Goal: Register for event/course

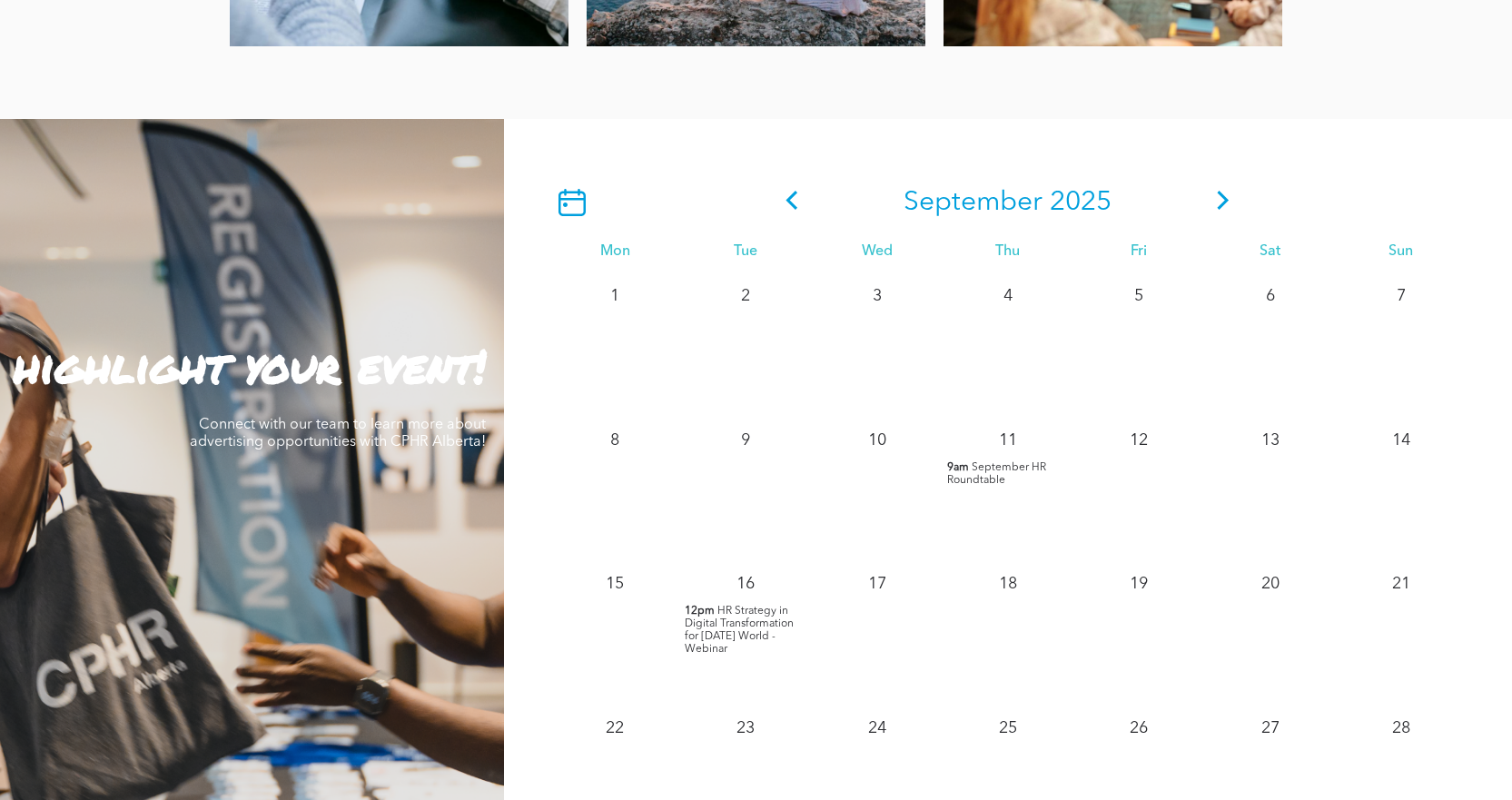
scroll to position [1452, 0]
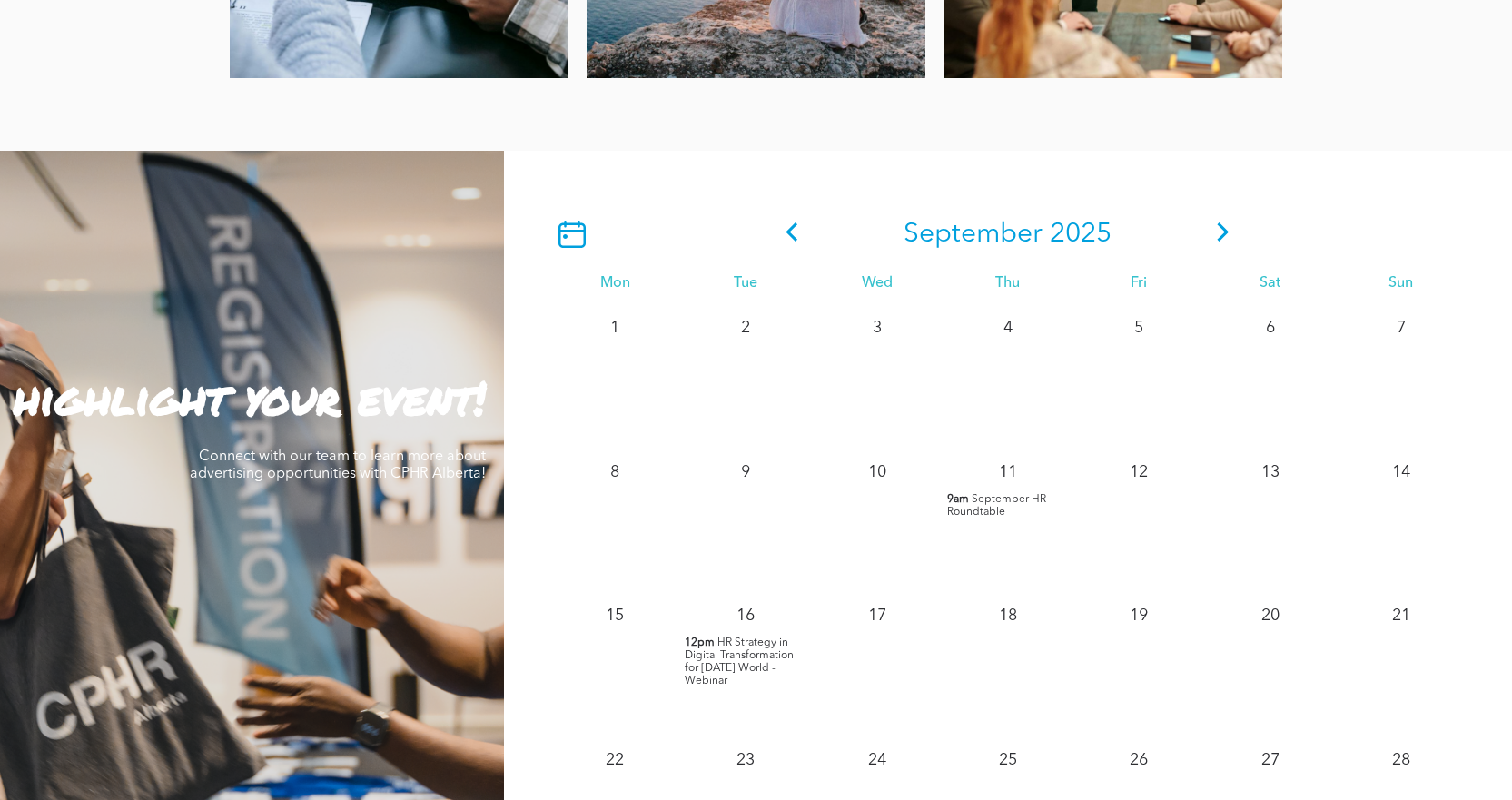
click at [1218, 233] on icon at bounding box center [1222, 232] width 27 height 19
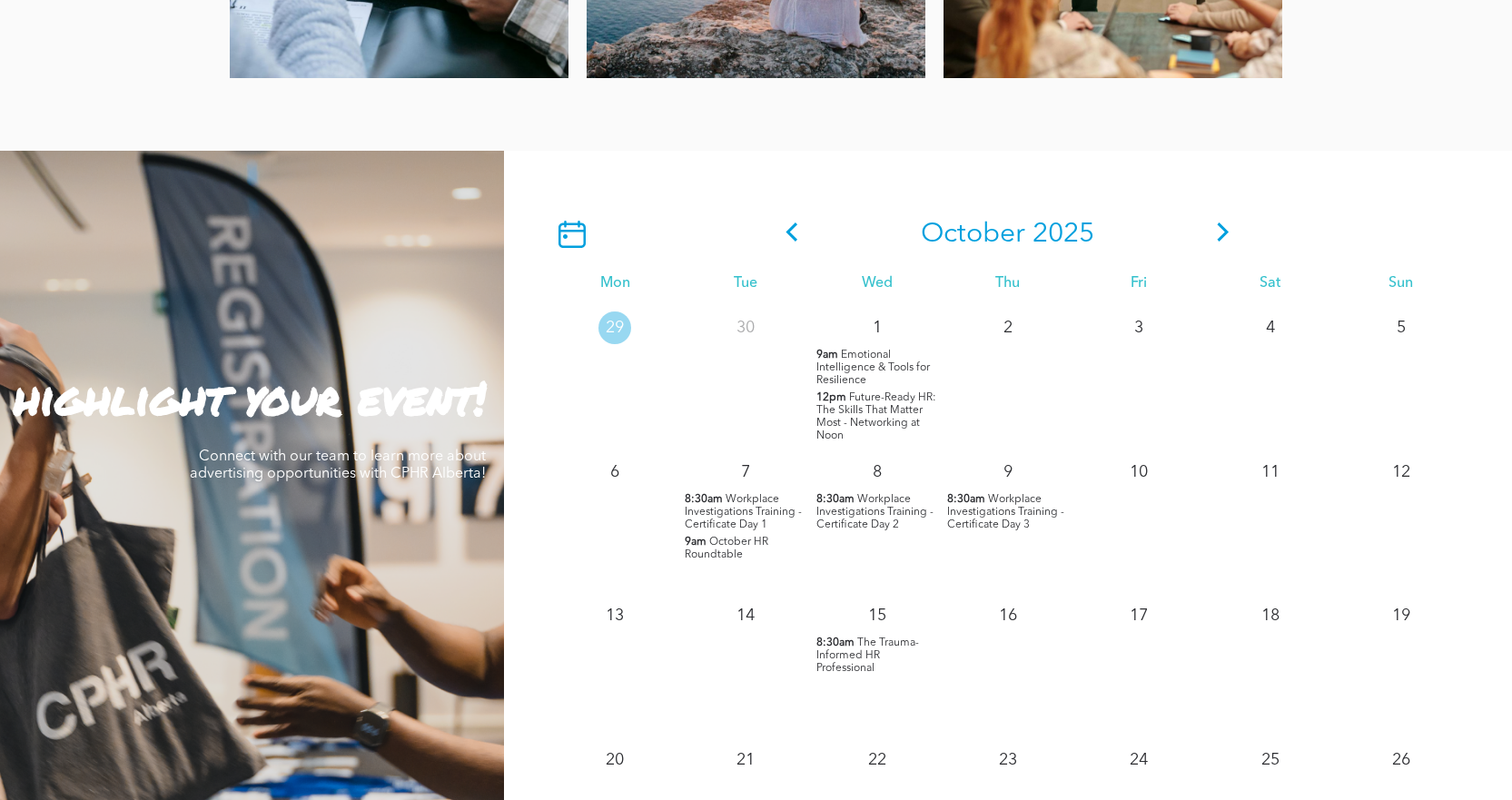
click at [1218, 233] on icon at bounding box center [1222, 232] width 27 height 19
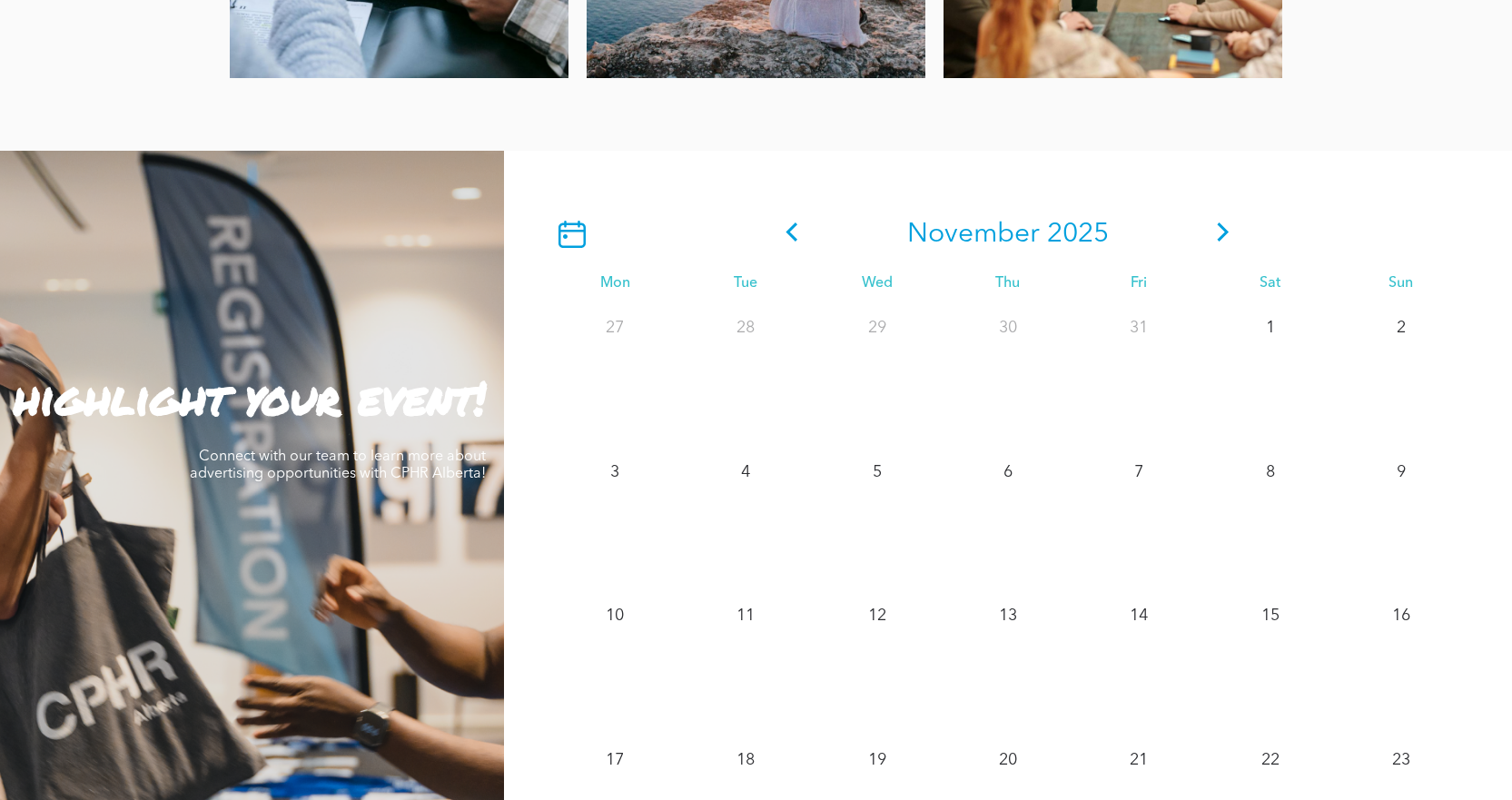
click at [795, 230] on icon at bounding box center [792, 232] width 27 height 19
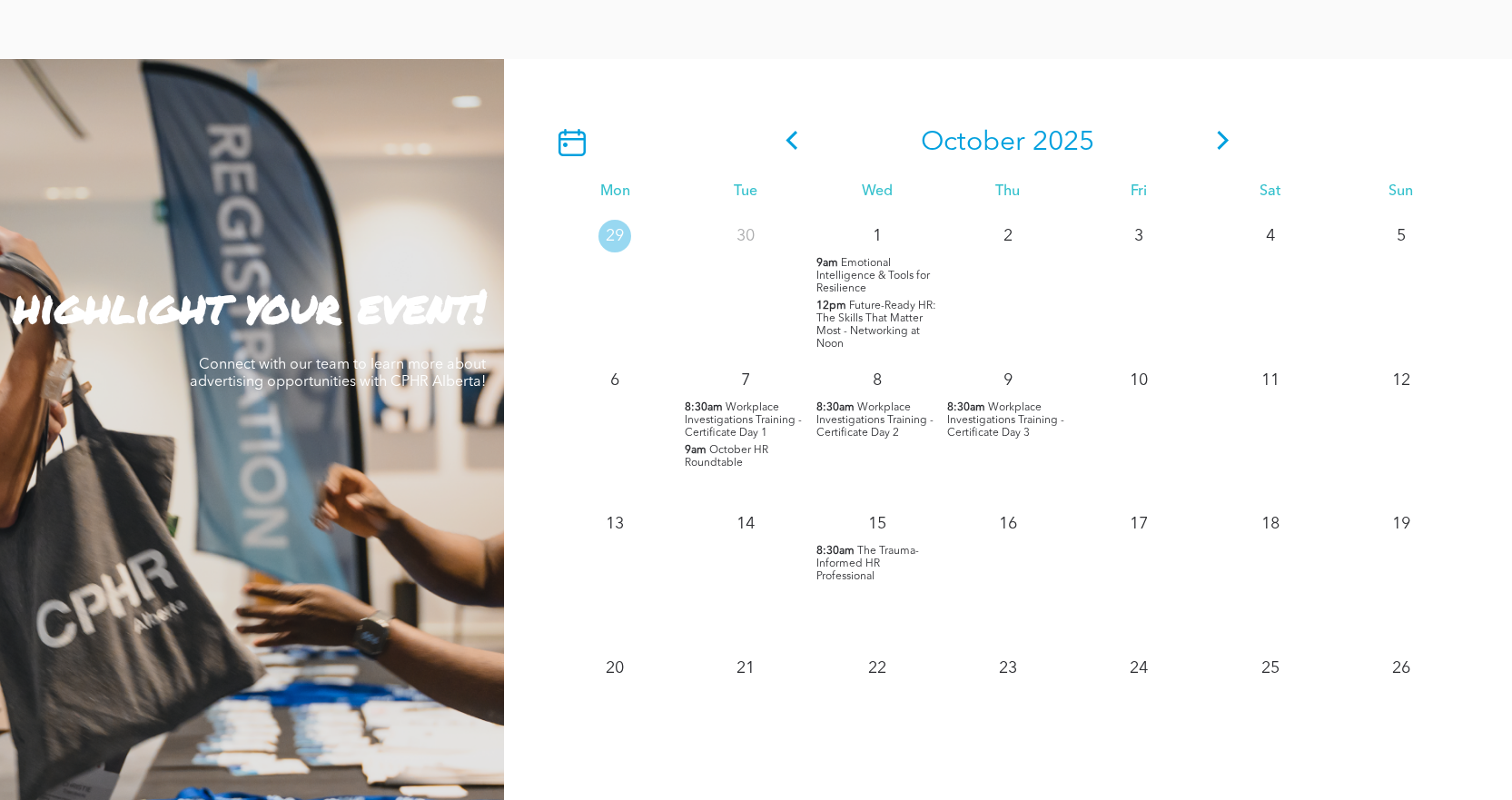
scroll to position [1544, 0]
click at [1221, 140] on icon at bounding box center [1222, 141] width 27 height 19
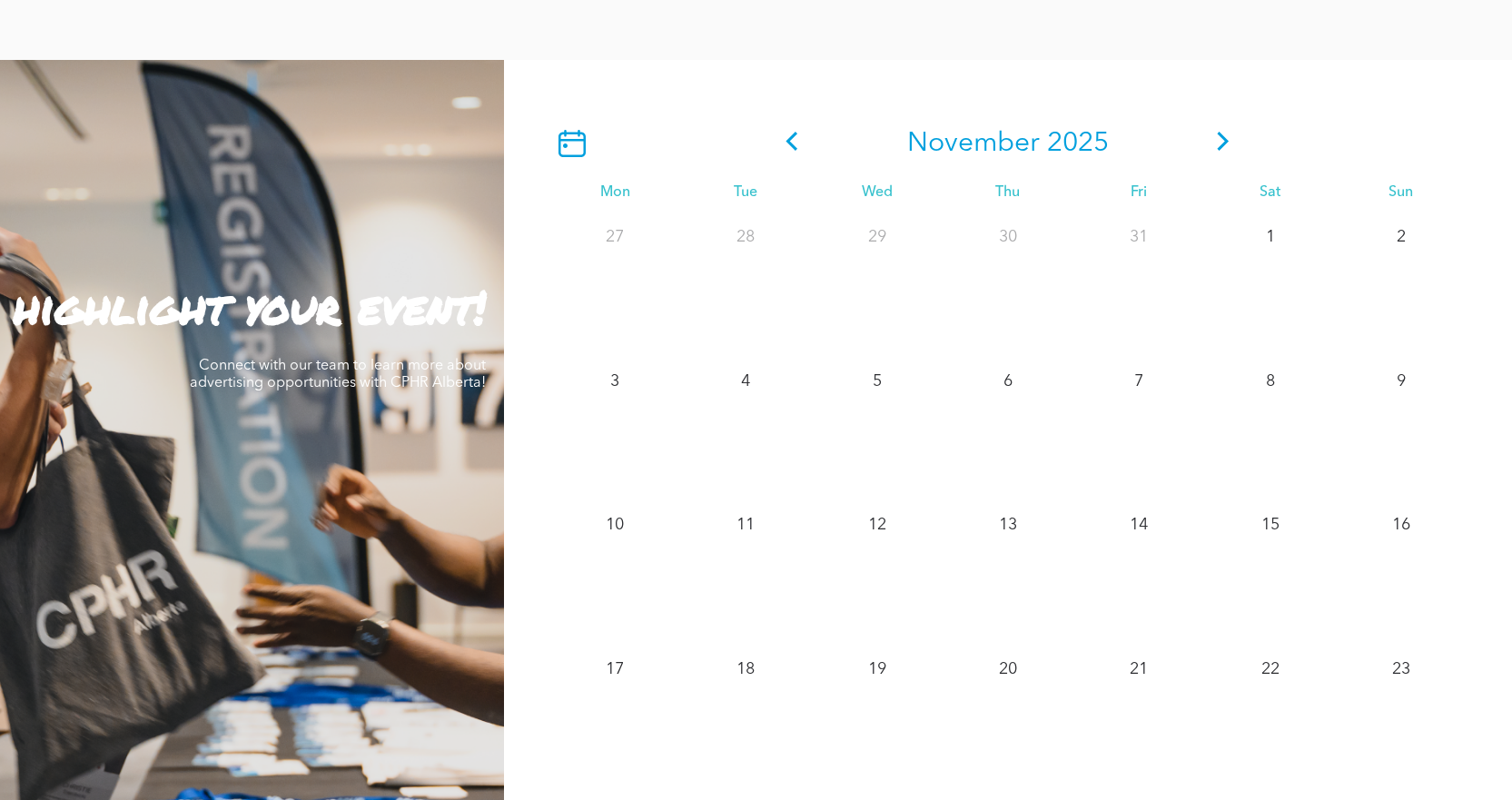
click at [1219, 154] on span at bounding box center [1222, 143] width 27 height 33
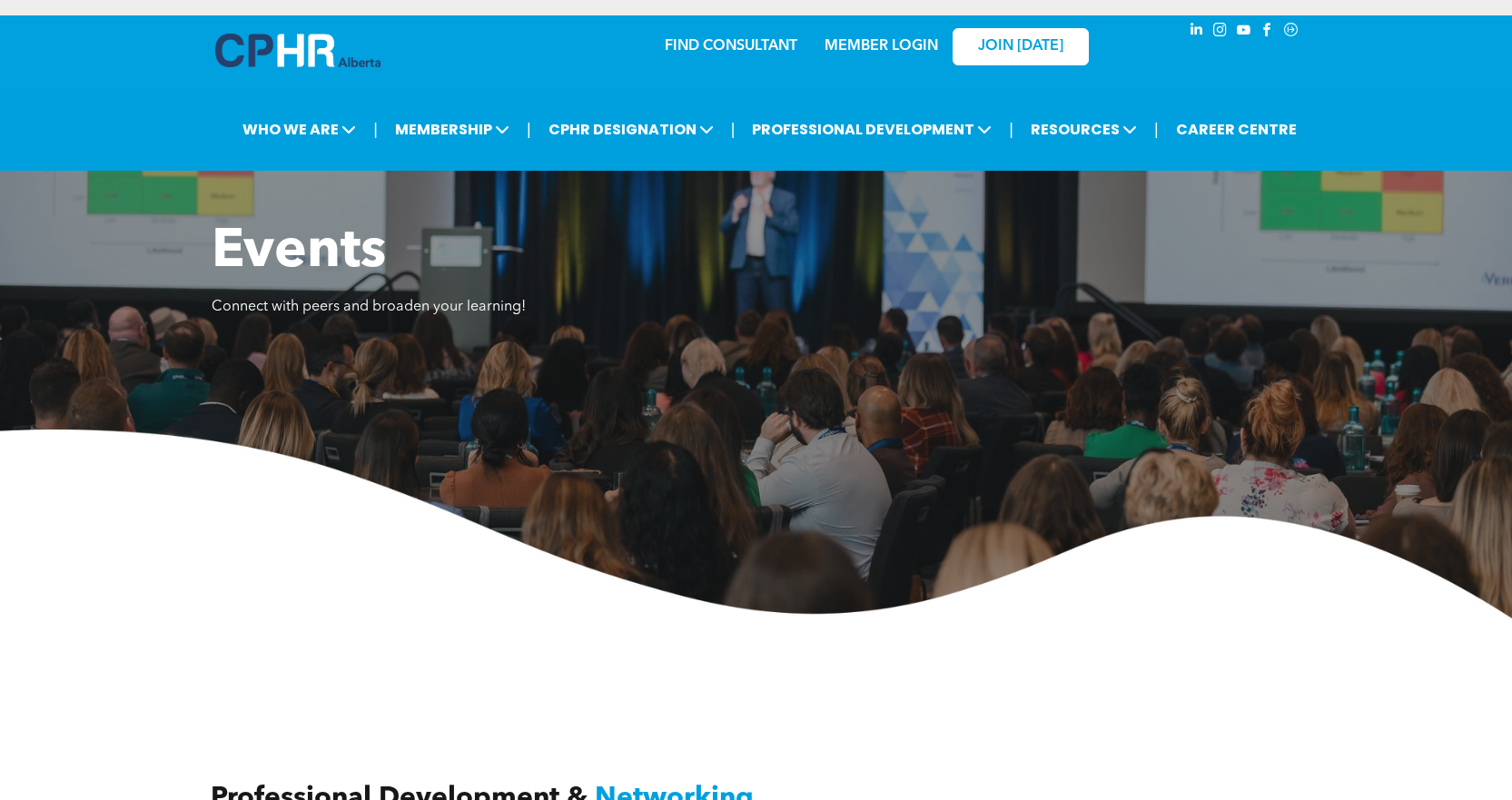
scroll to position [0, 0]
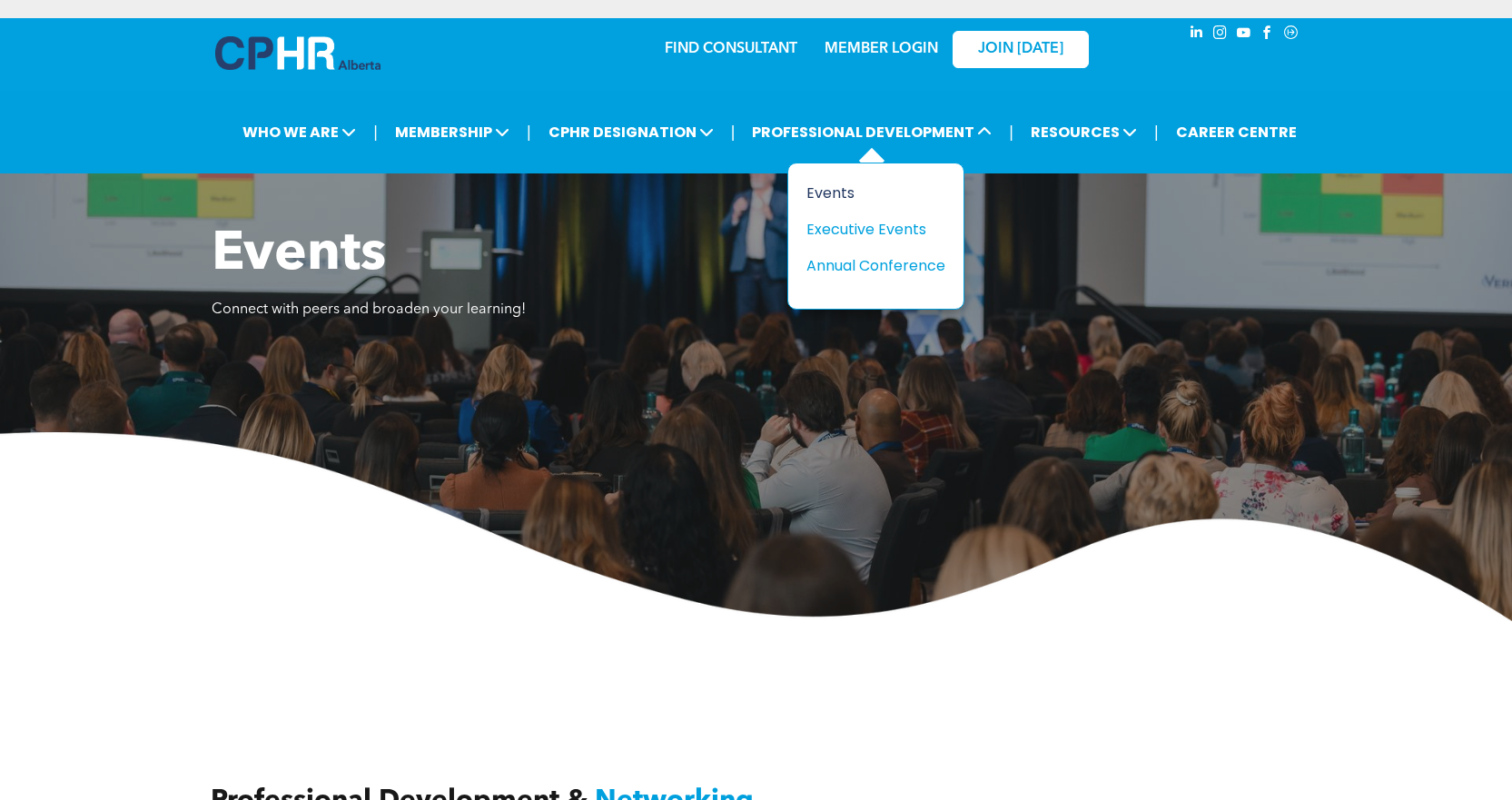
click at [831, 195] on div "Events" at bounding box center [869, 193] width 125 height 23
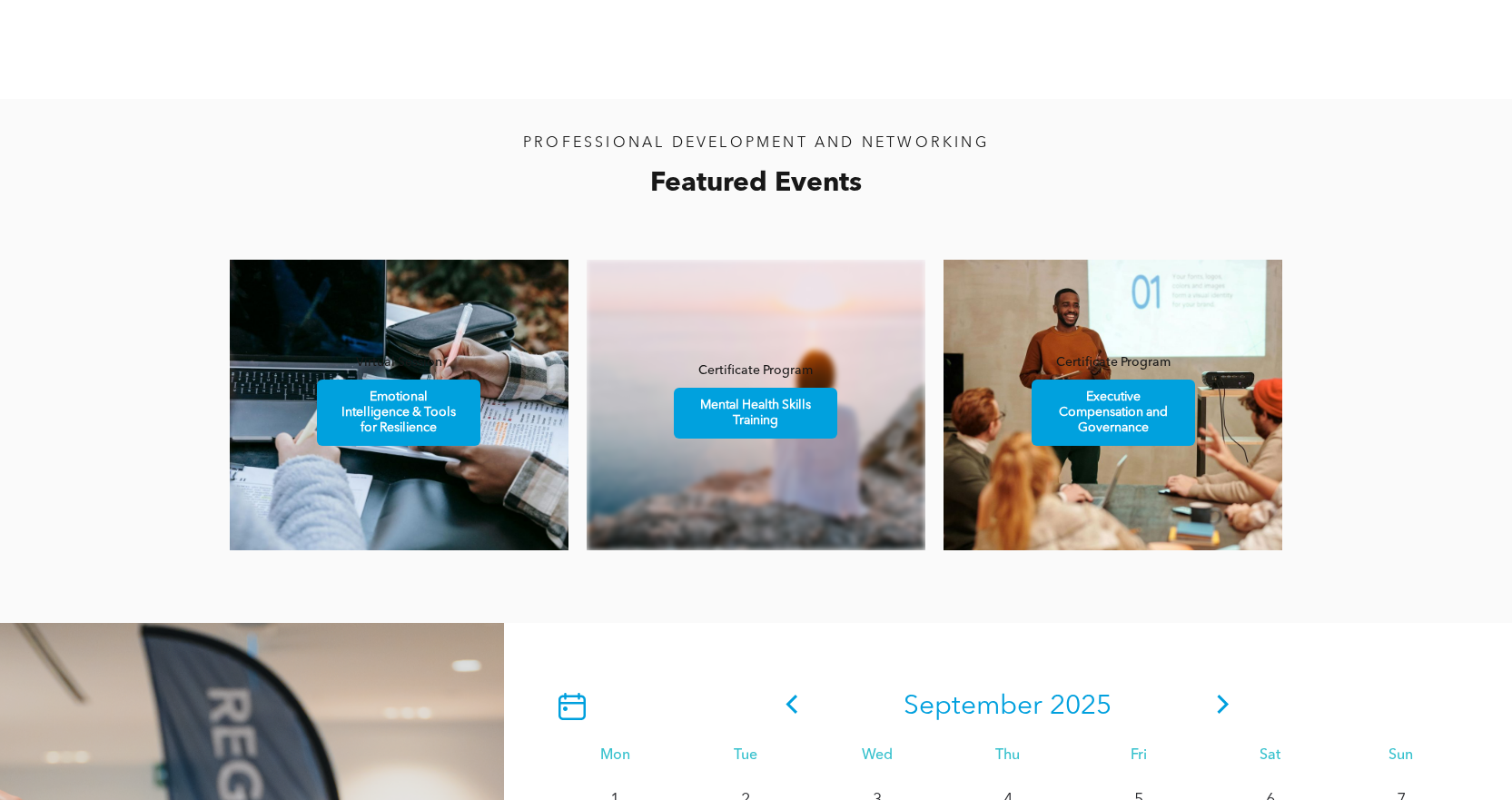
scroll to position [908, 0]
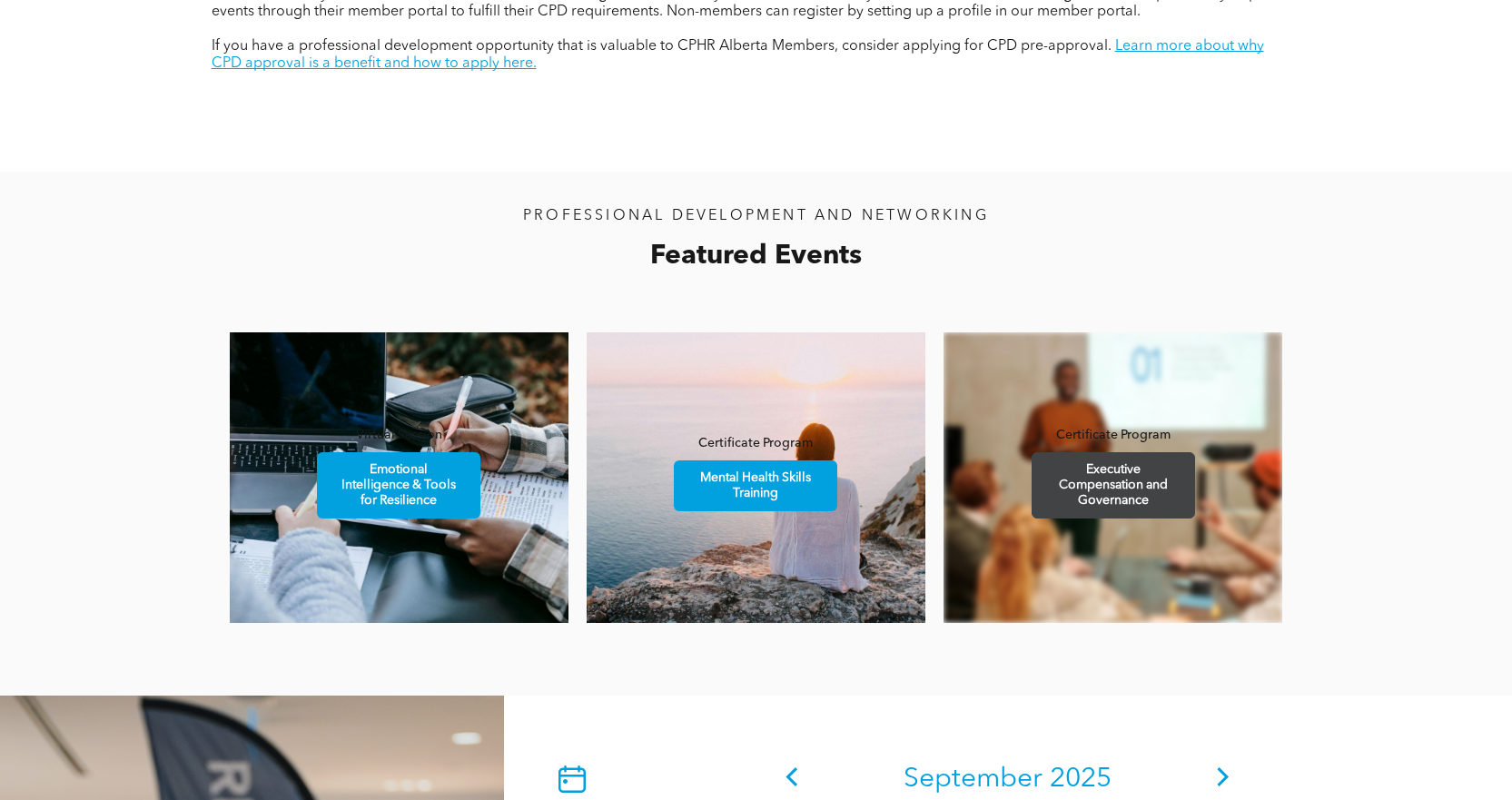
click at [1142, 508] on span "Executive Compensation and Governance" at bounding box center [1113, 485] width 158 height 65
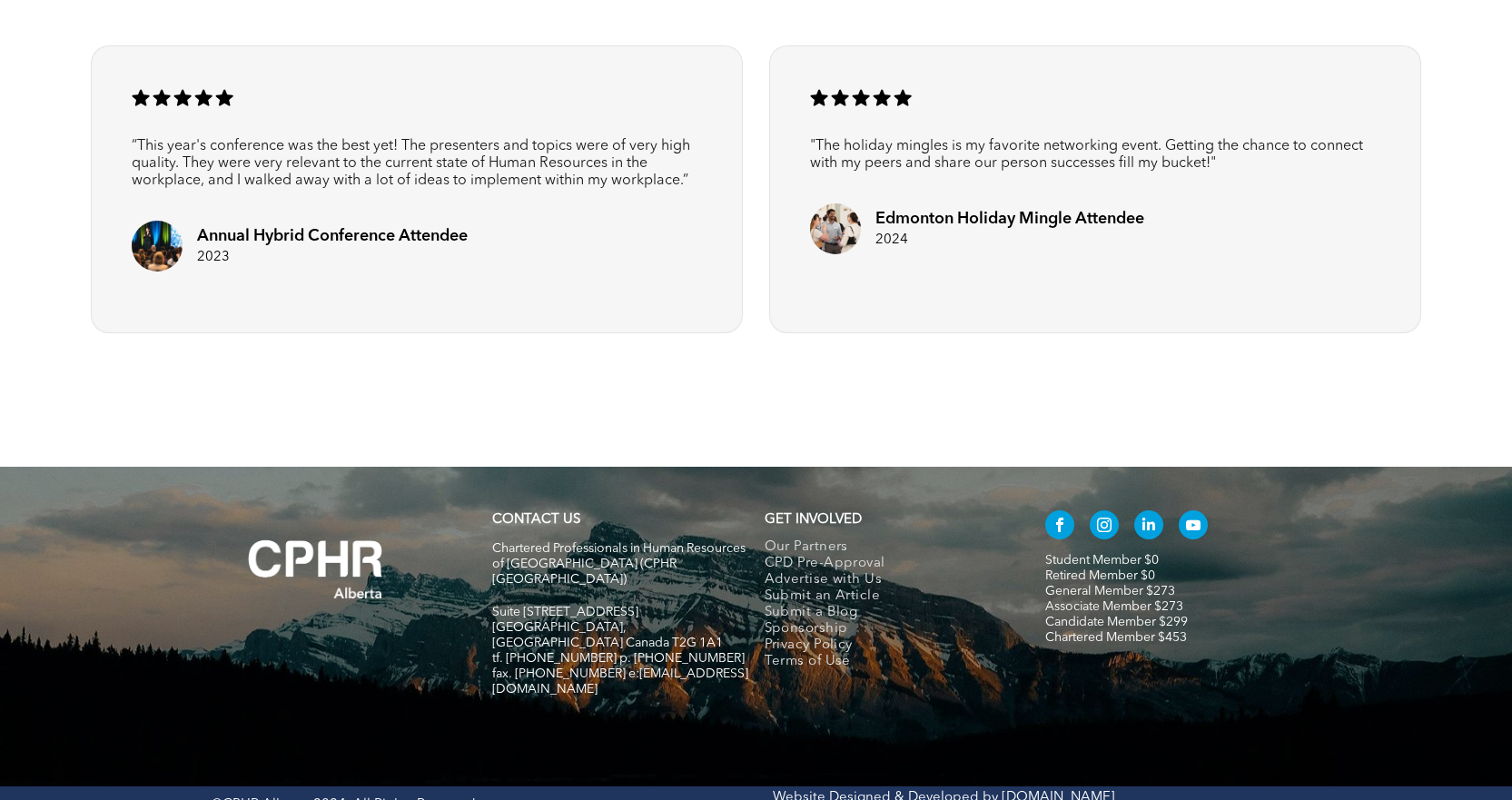
scroll to position [2742, 0]
